Goal: Task Accomplishment & Management: Manage account settings

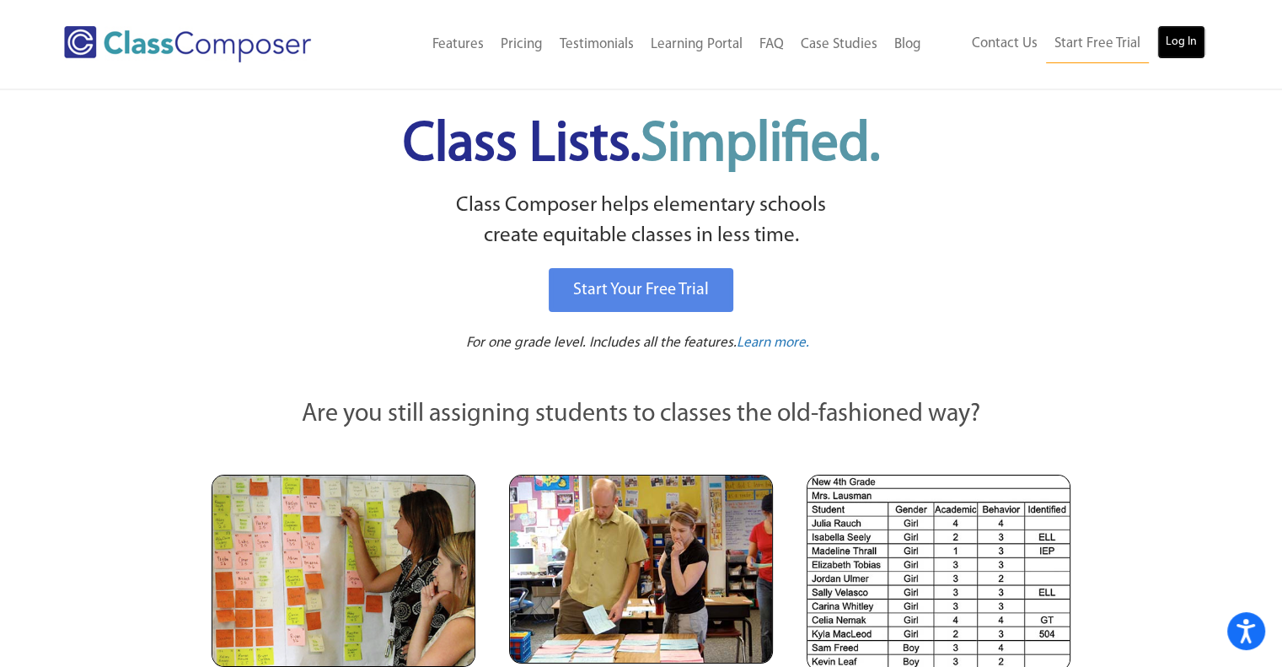
click at [1190, 40] on link "Log In" at bounding box center [1181, 42] width 48 height 34
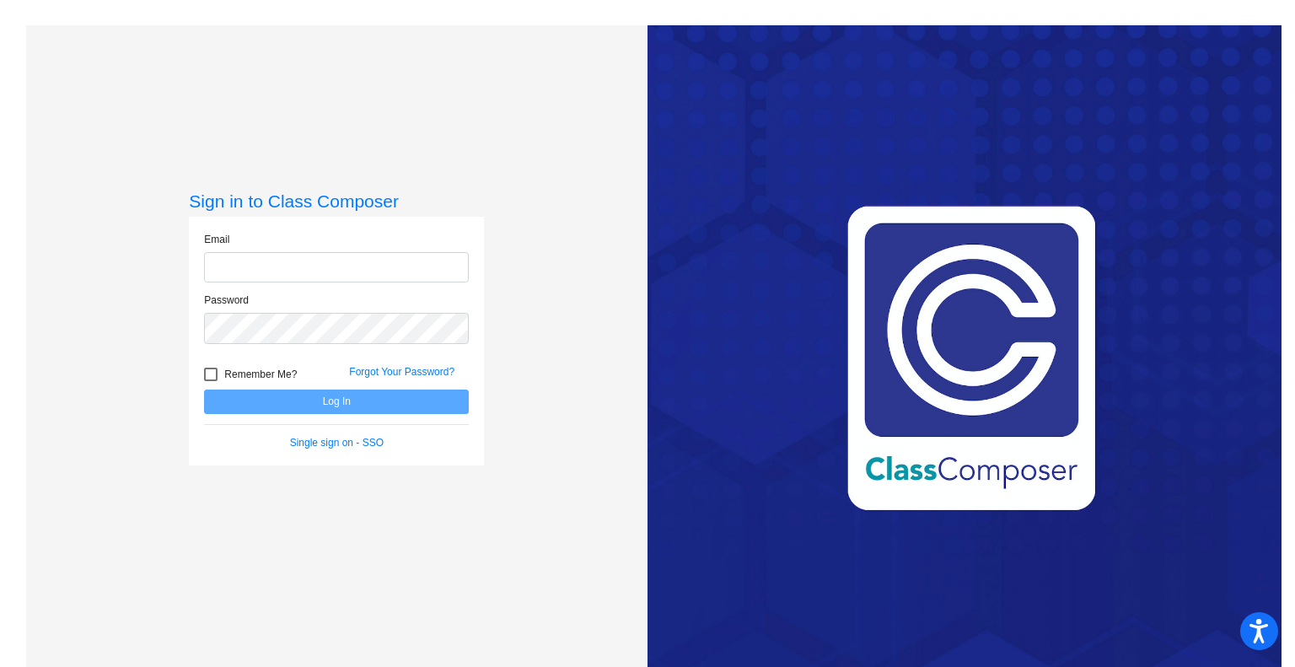
type input "[EMAIL_ADDRESS][DOMAIN_NAME]"
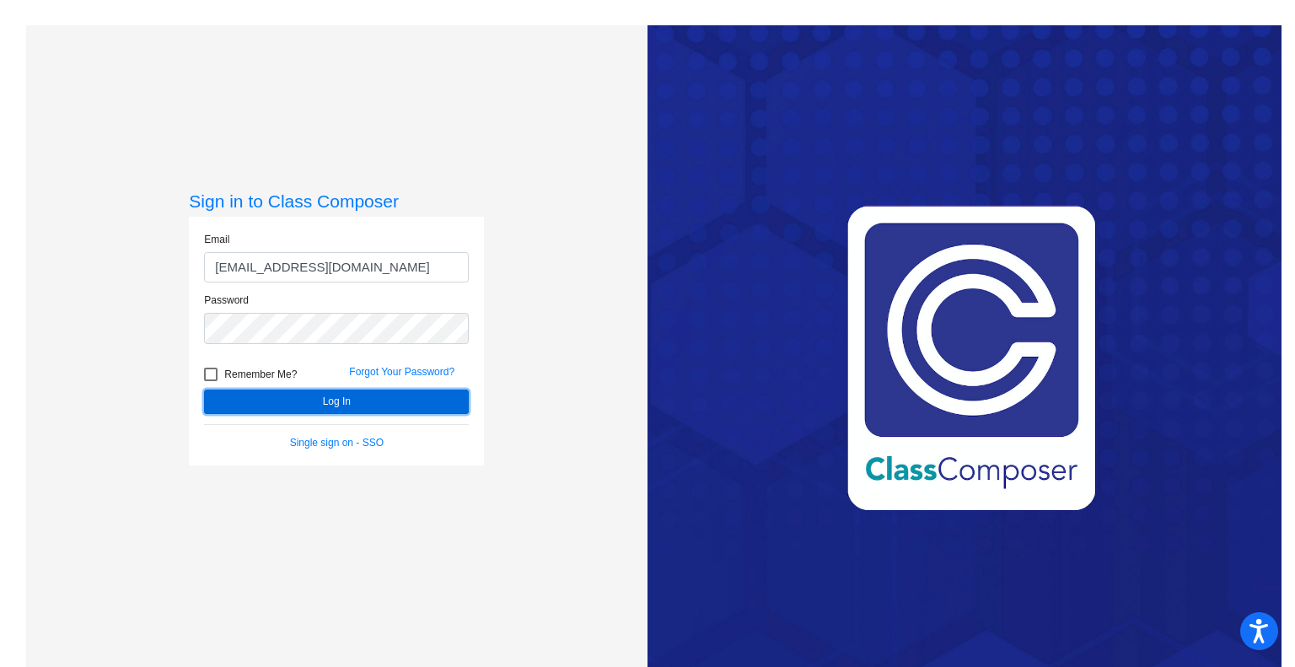
click at [249, 404] on button "Log In" at bounding box center [336, 401] width 265 height 24
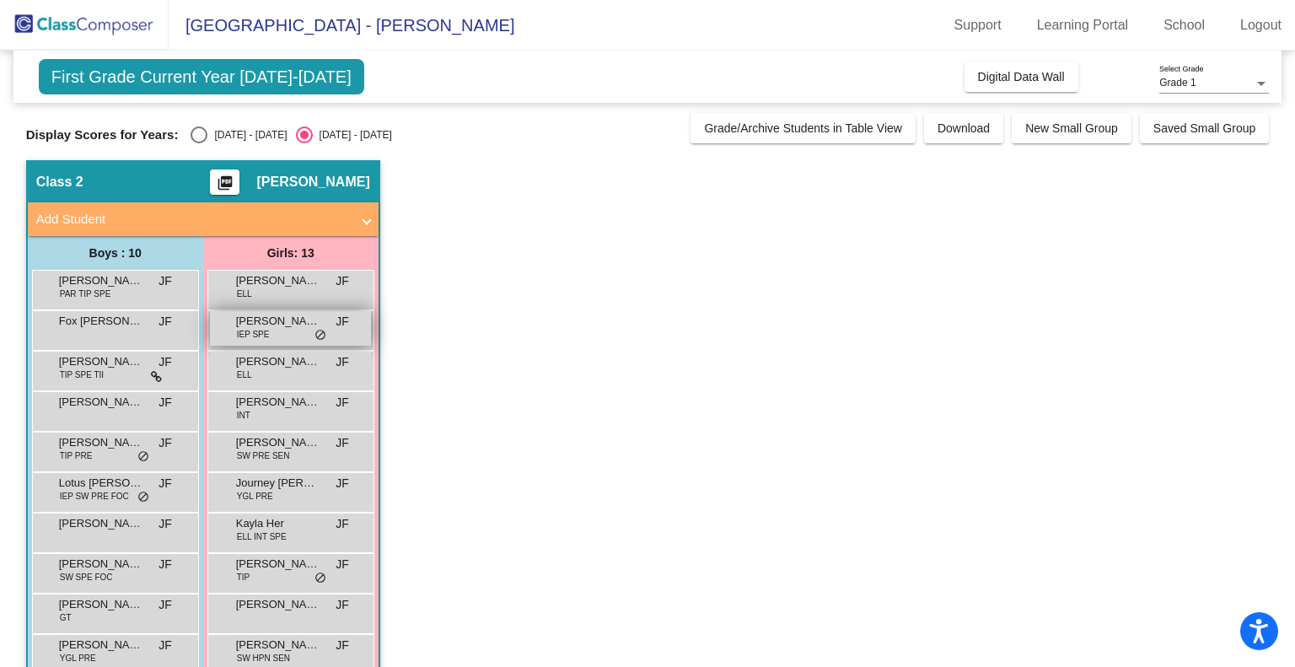
click at [296, 319] on span "[PERSON_NAME]" at bounding box center [278, 321] width 84 height 17
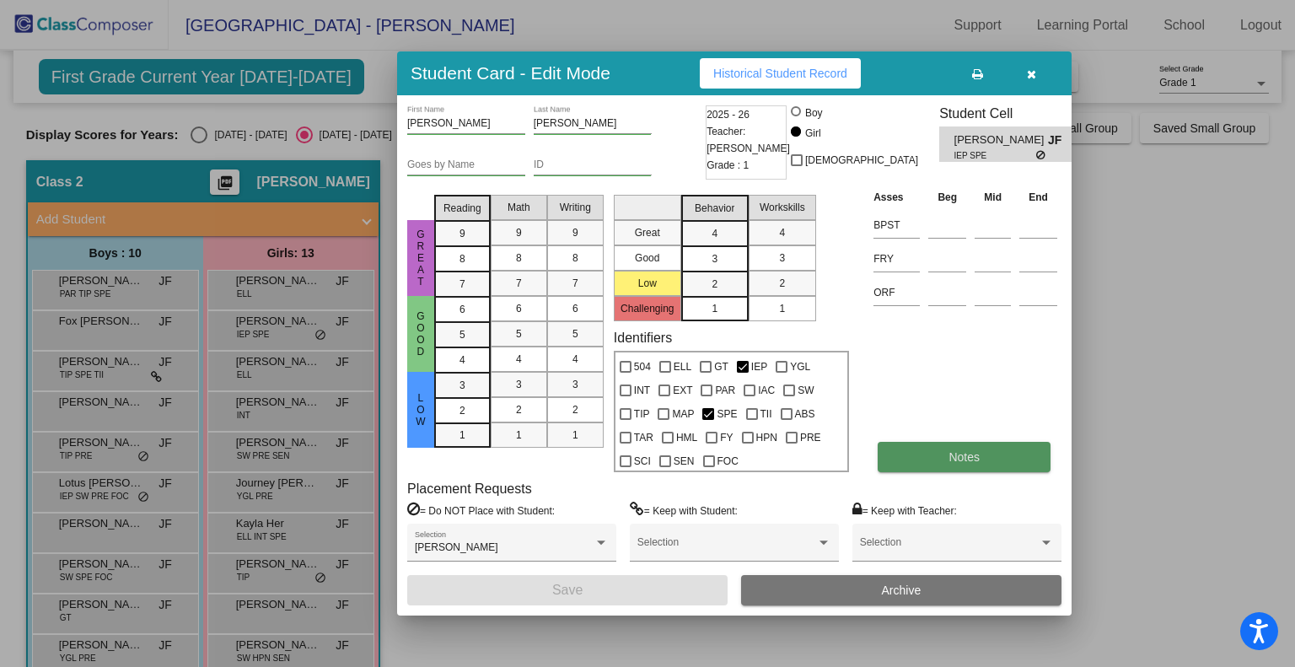
click at [978, 459] on span "Notes" at bounding box center [963, 456] width 31 height 13
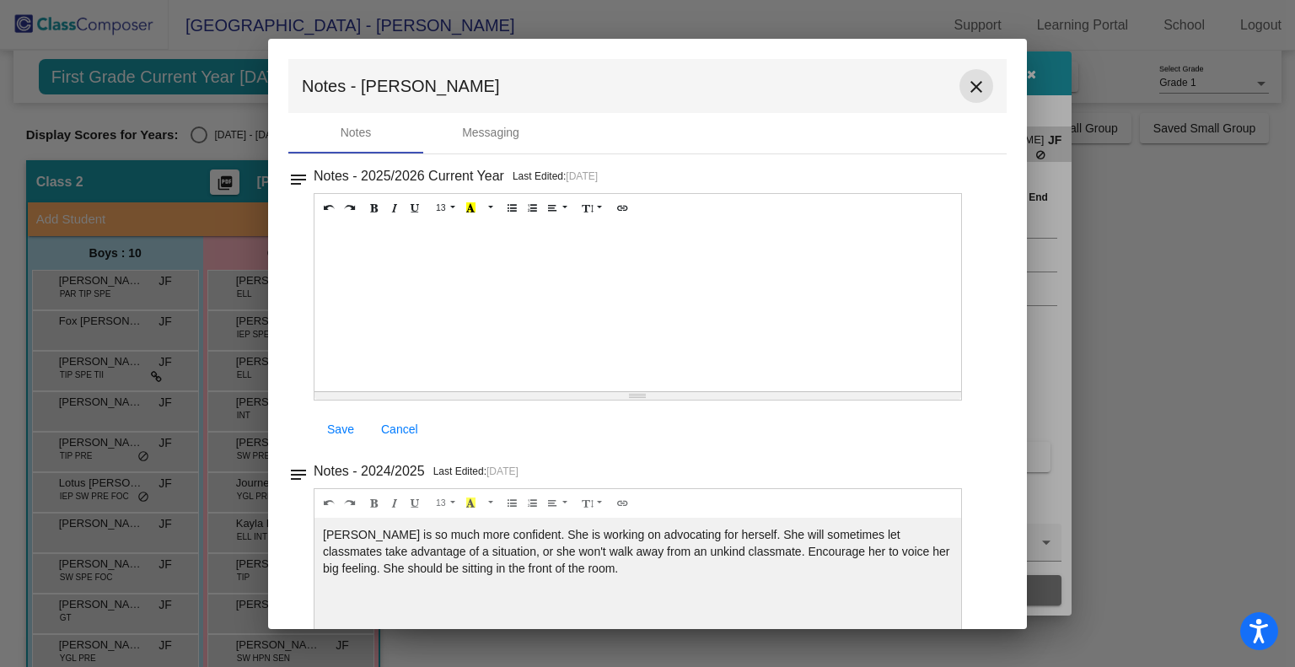
click at [971, 86] on mat-icon "close" at bounding box center [976, 87] width 20 height 20
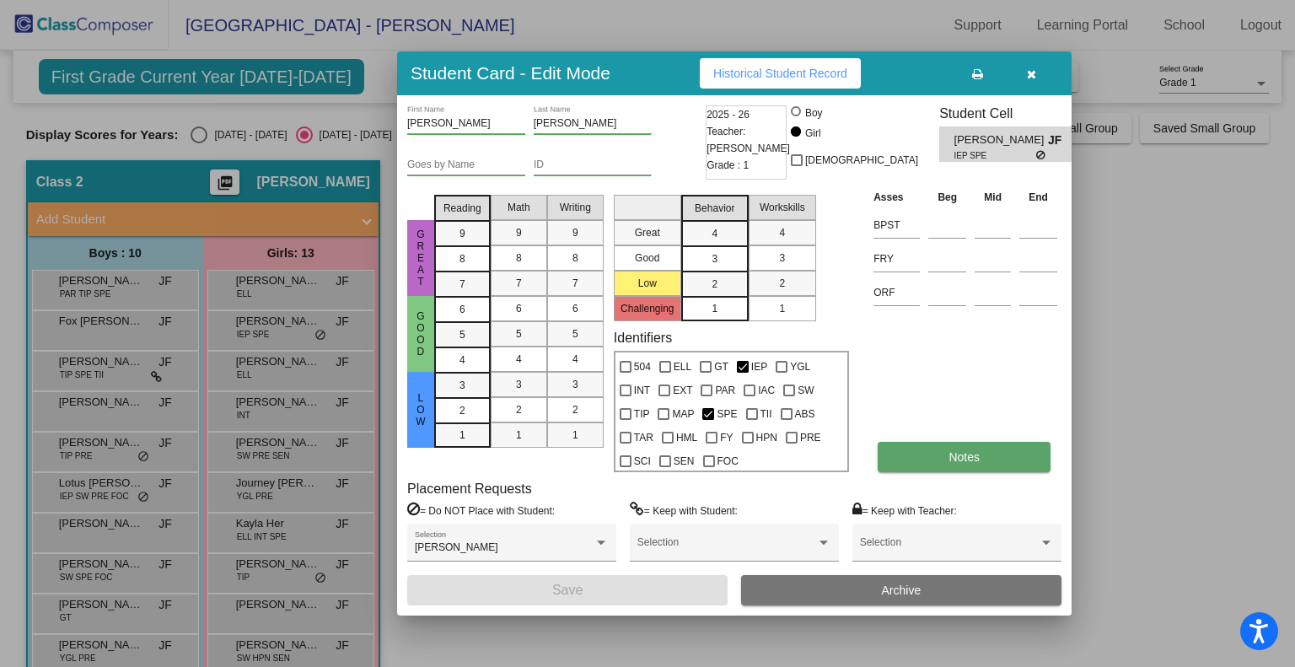
click at [991, 453] on button "Notes" at bounding box center [963, 457] width 173 height 30
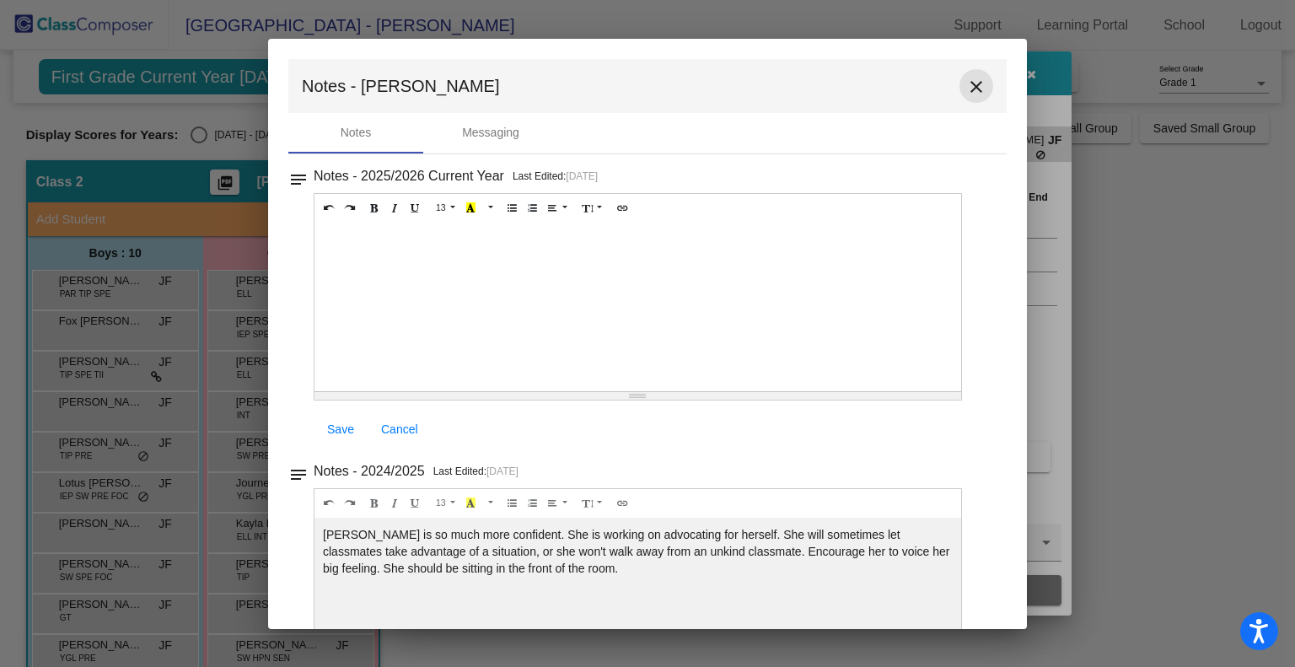
click at [966, 78] on mat-icon "close" at bounding box center [976, 87] width 20 height 20
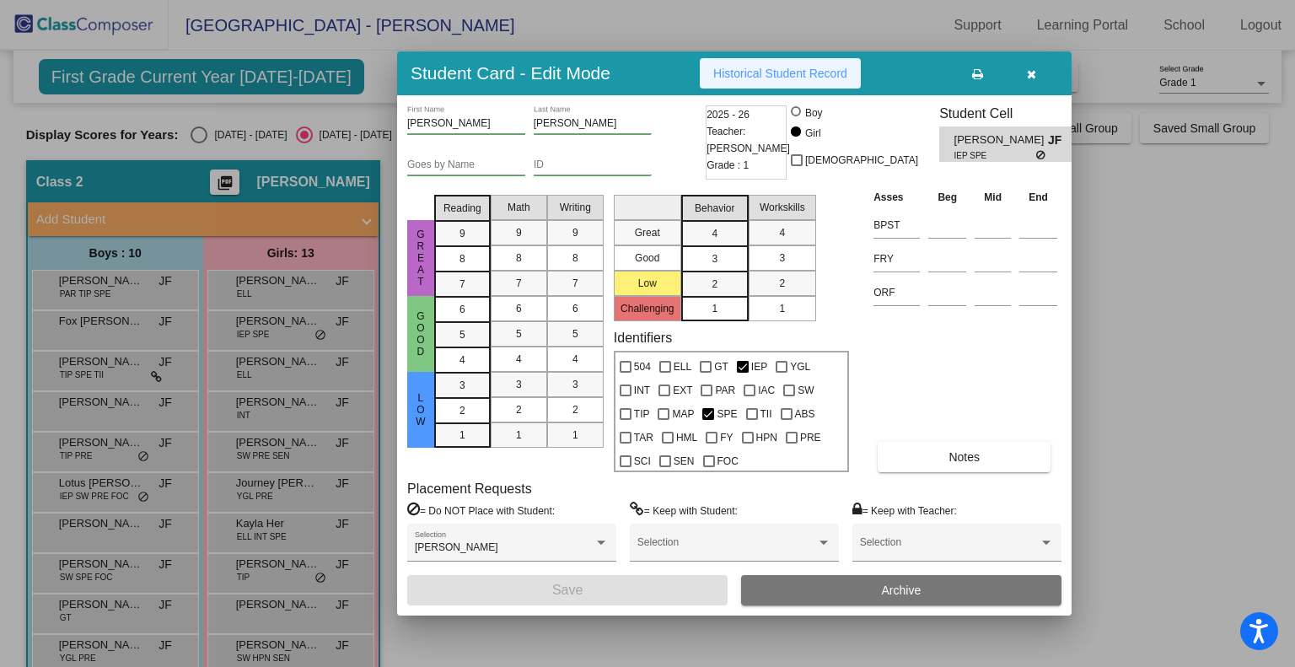
click at [787, 77] on span "Historical Student Record" at bounding box center [780, 73] width 134 height 13
click at [1035, 72] on icon "button" at bounding box center [1031, 74] width 9 height 12
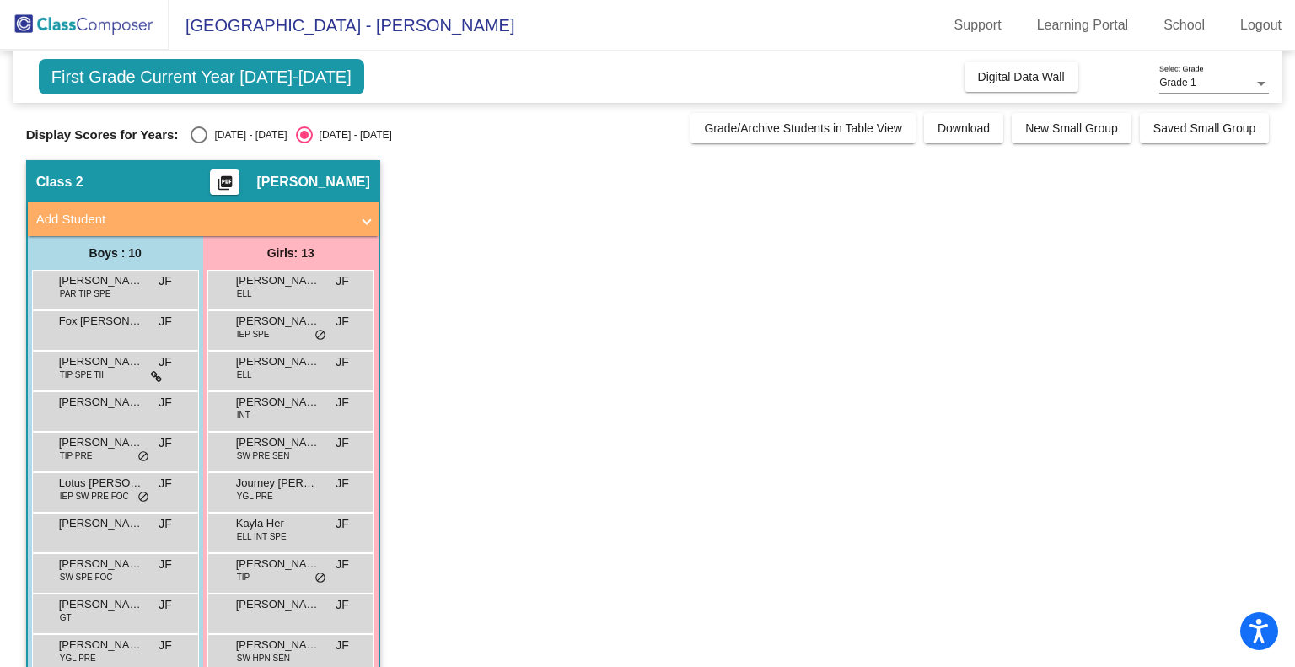
click at [809, 346] on app-classroom "Class 2 picture_as_pdf [PERSON_NAME] Add Student First Name Last Name Student I…" at bounding box center [647, 491] width 1243 height 662
